Goal: Information Seeking & Learning: Learn about a topic

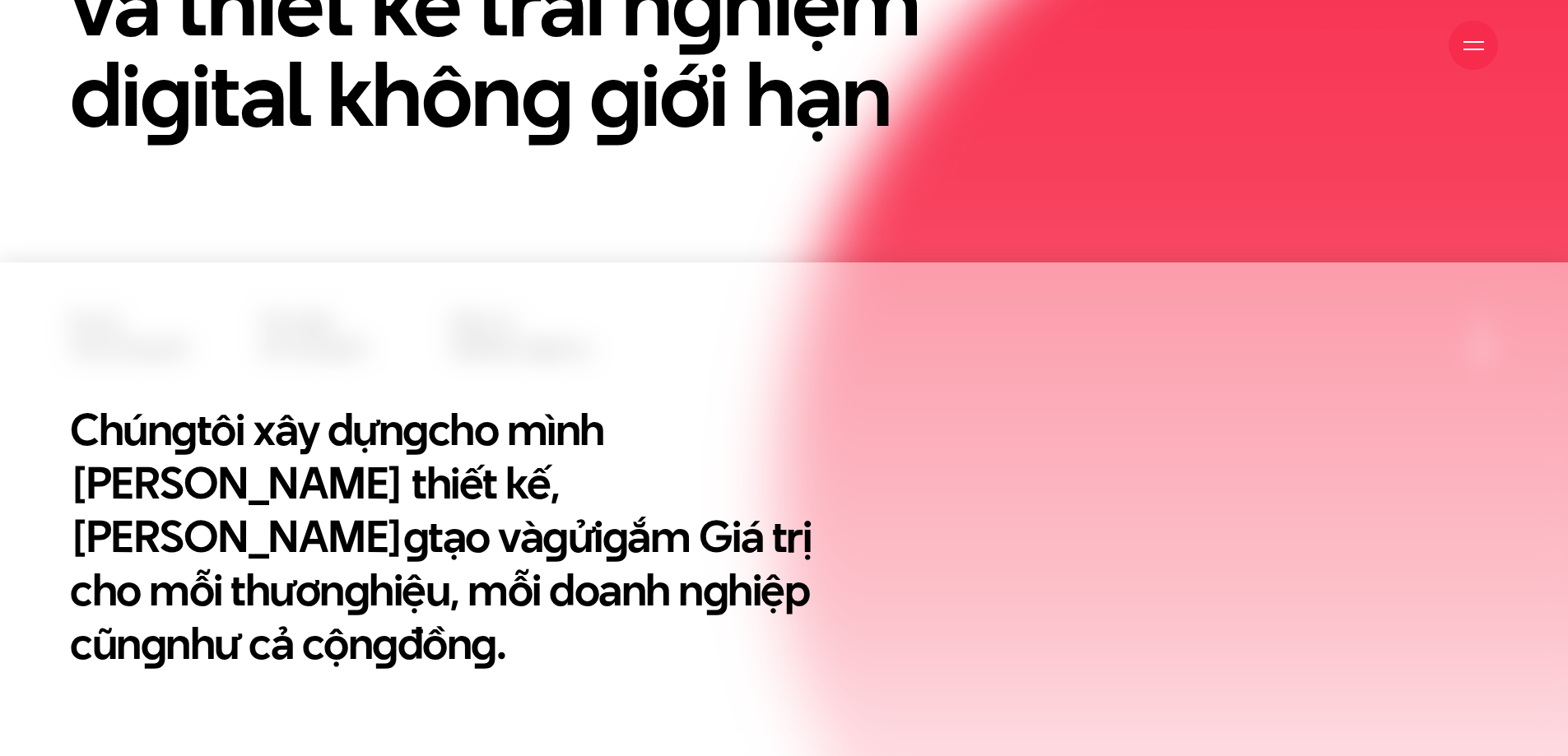
scroll to position [82, 0]
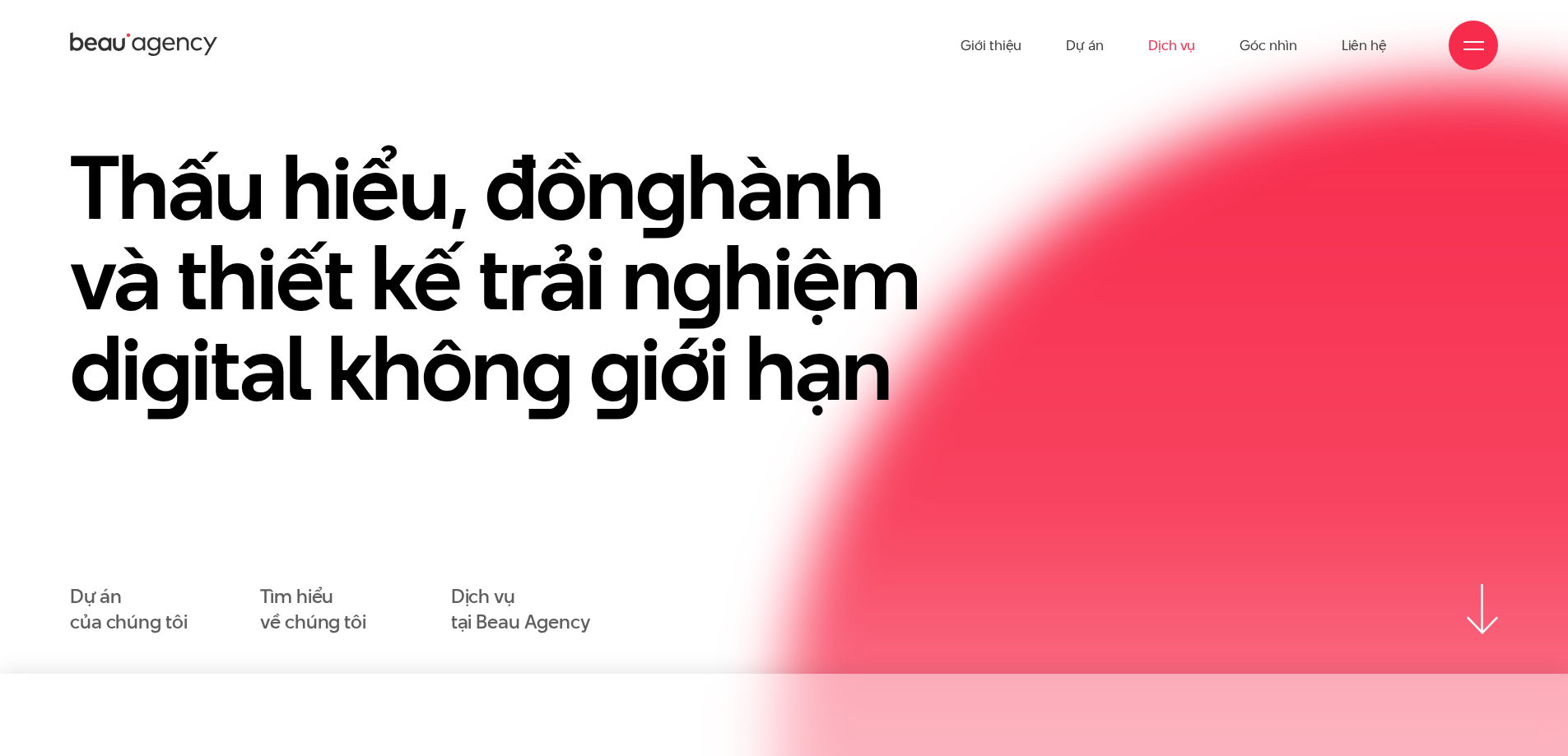
click at [1178, 40] on link "Dịch vụ" at bounding box center [1172, 45] width 47 height 91
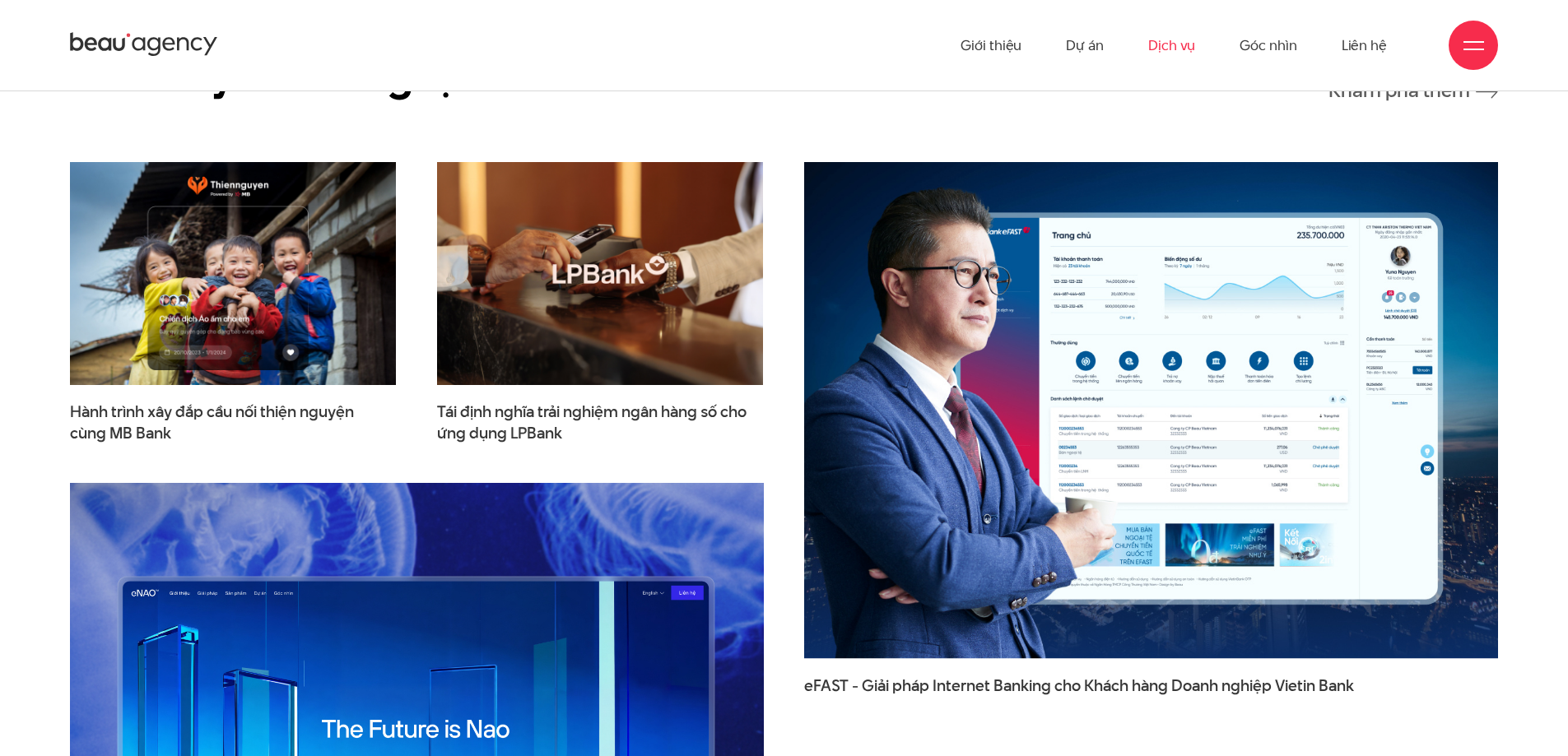
scroll to position [4440, 0]
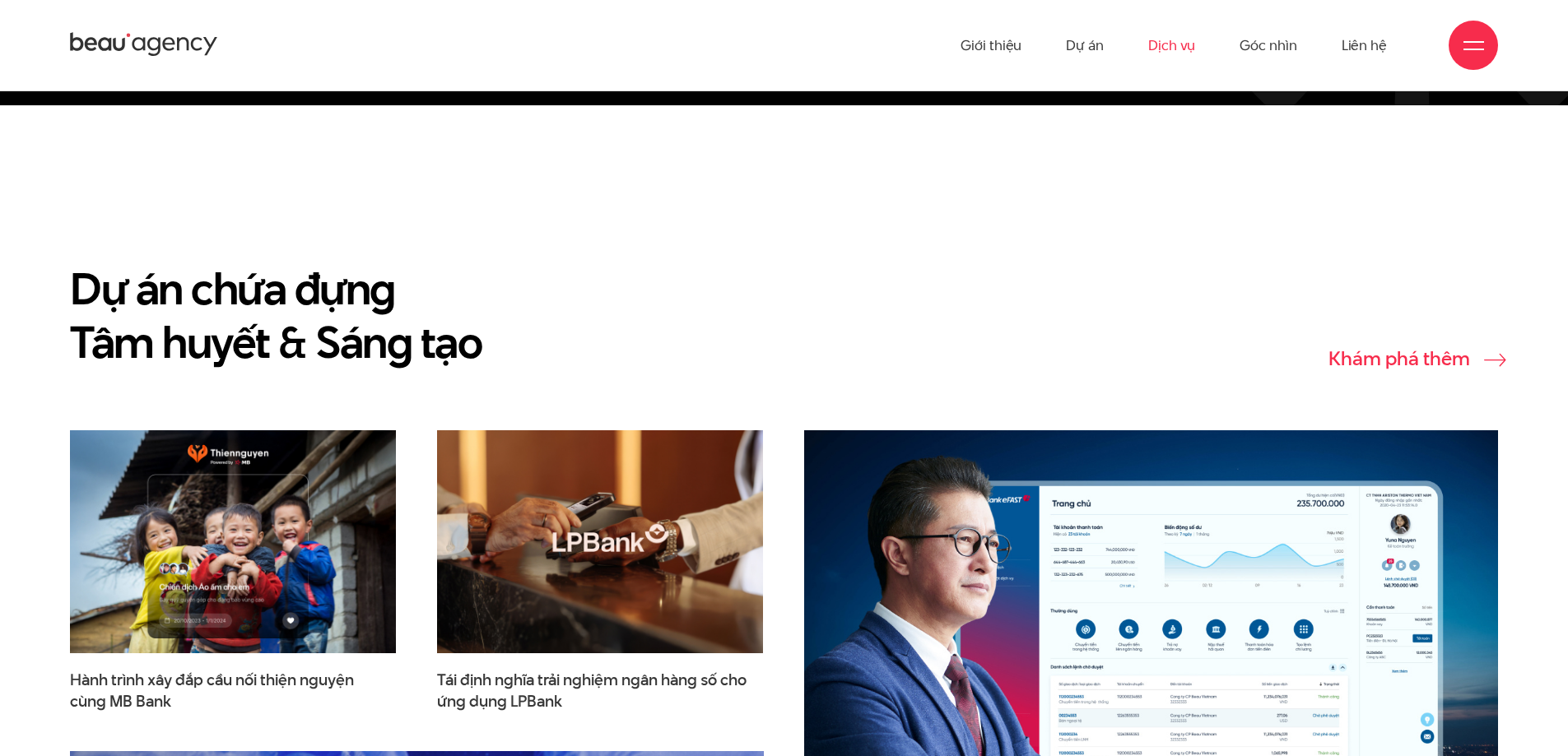
click at [1422, 348] on link "Khám phá thêm" at bounding box center [1414, 357] width 170 height 21
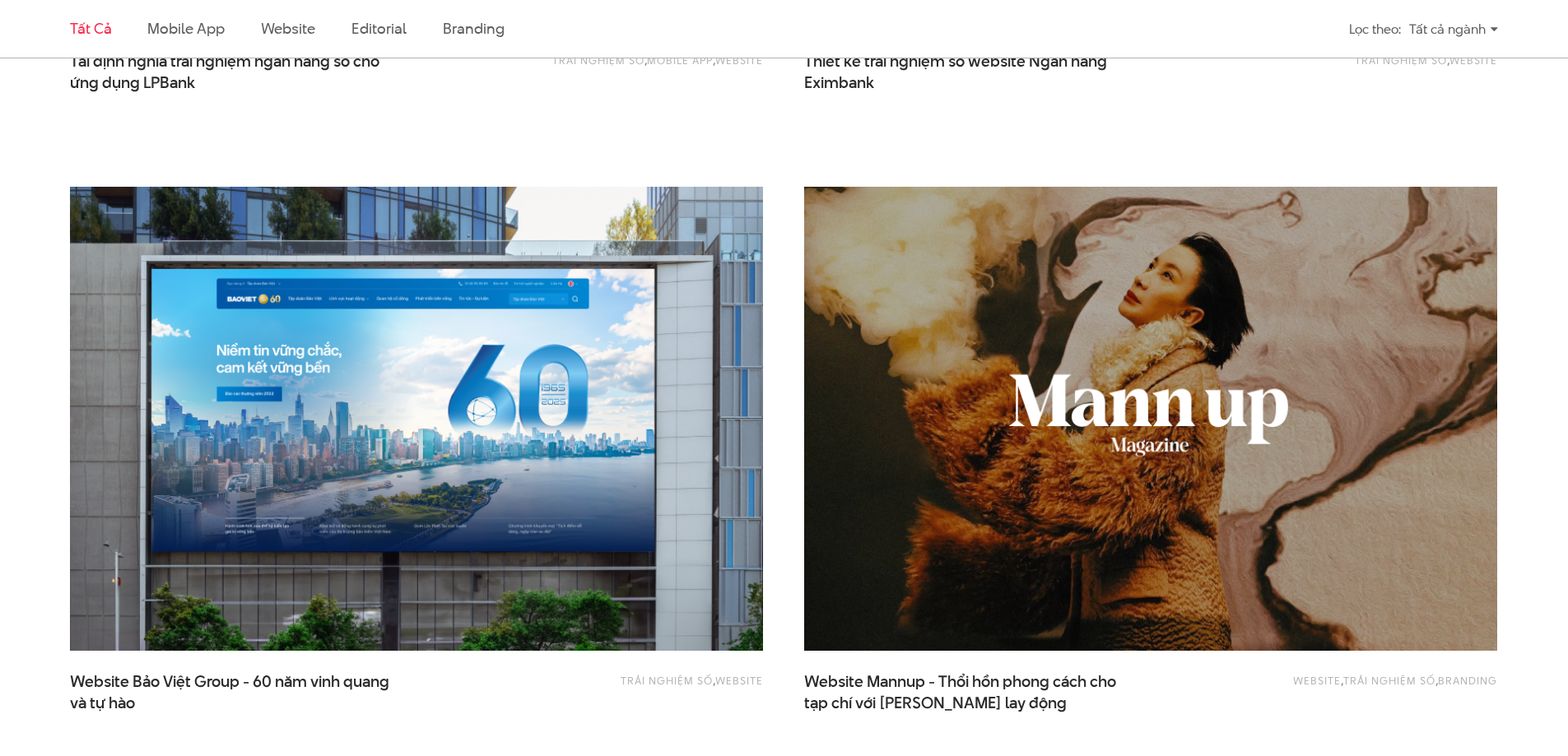
scroll to position [1482, 0]
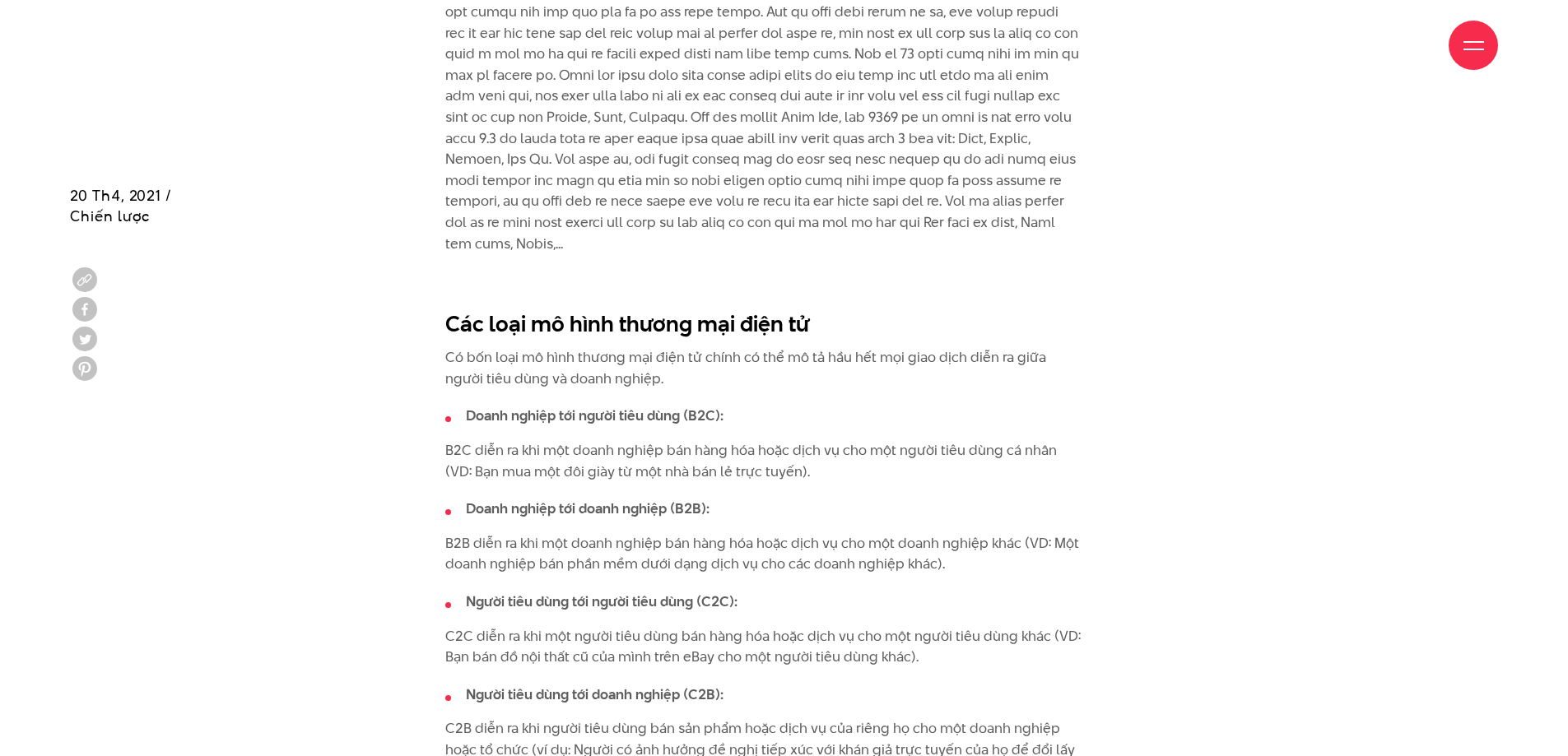
scroll to position [2140, 0]
